Goal: Use online tool/utility: Use online tool/utility

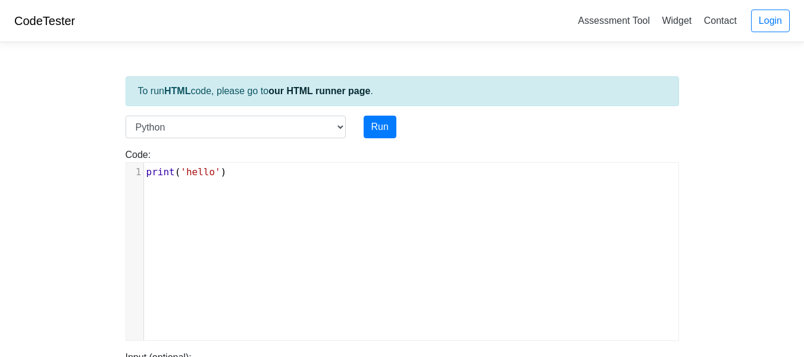
scroll to position [5, 0]
click at [185, 172] on span "'hello'" at bounding box center [200, 171] width 40 height 11
click at [232, 168] on pre "print ( 'hello' )" at bounding box center [416, 172] width 544 height 14
type textarea "\"
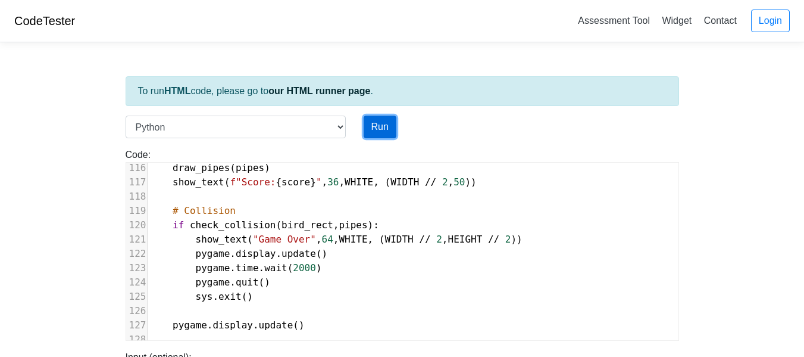
click at [386, 121] on button "Run" at bounding box center [380, 127] width 33 height 23
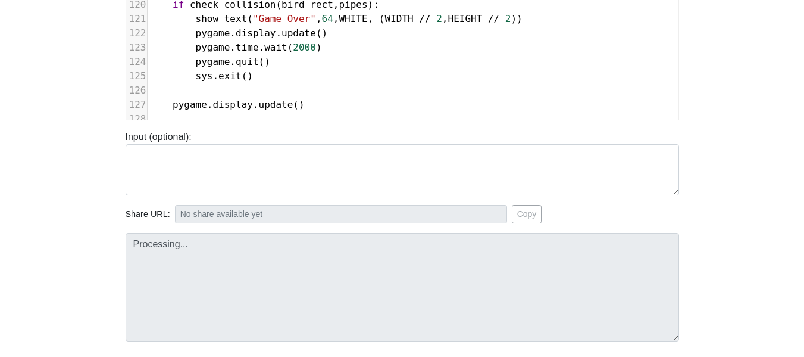
type input "[URL][DOMAIN_NAME]"
type textarea "Submission status: Runtime Error (NZEC) Stderr: Traceback (most recent call las…"
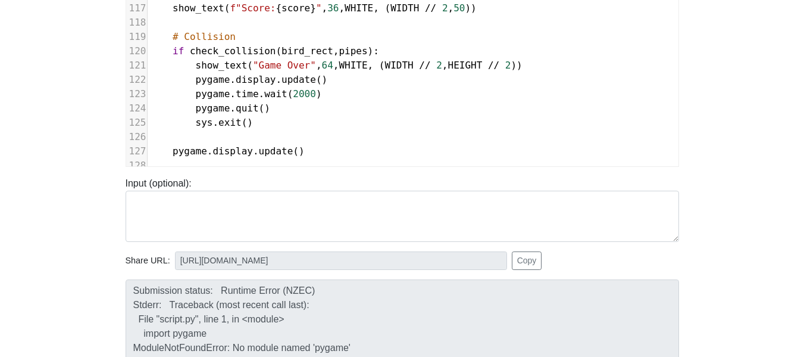
scroll to position [0, 0]
